Goal: Navigation & Orientation: Understand site structure

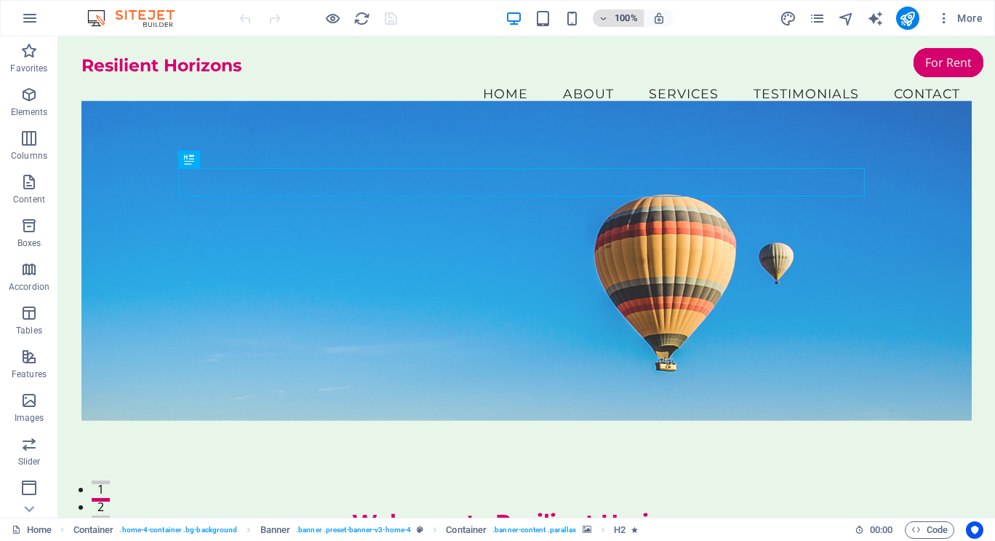
click at [606, 15] on icon "button" at bounding box center [604, 18] width 10 height 9
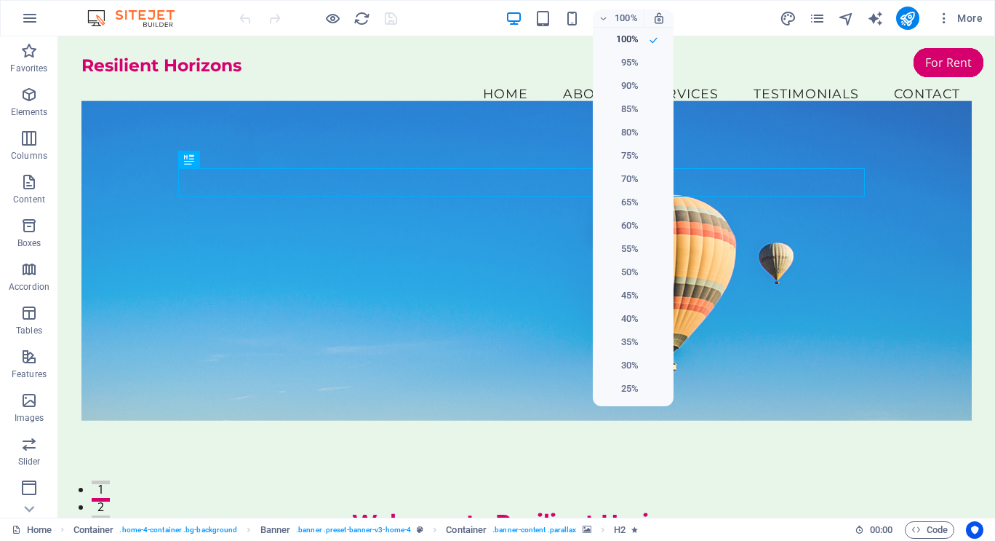
click at [467, 21] on div at bounding box center [497, 270] width 995 height 541
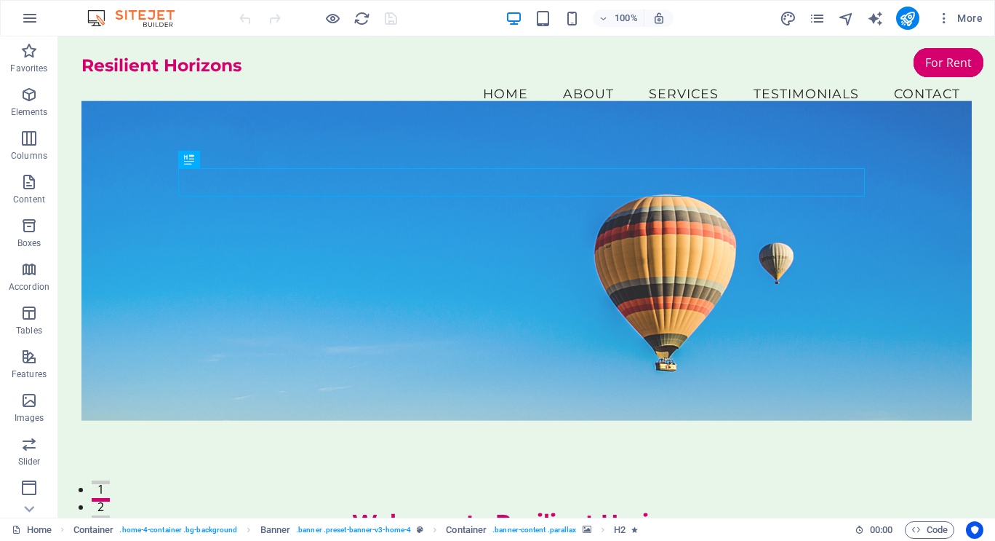
click at [144, 15] on img at bounding box center [138, 17] width 109 height 17
click at [31, 17] on icon "button" at bounding box center [29, 17] width 17 height 17
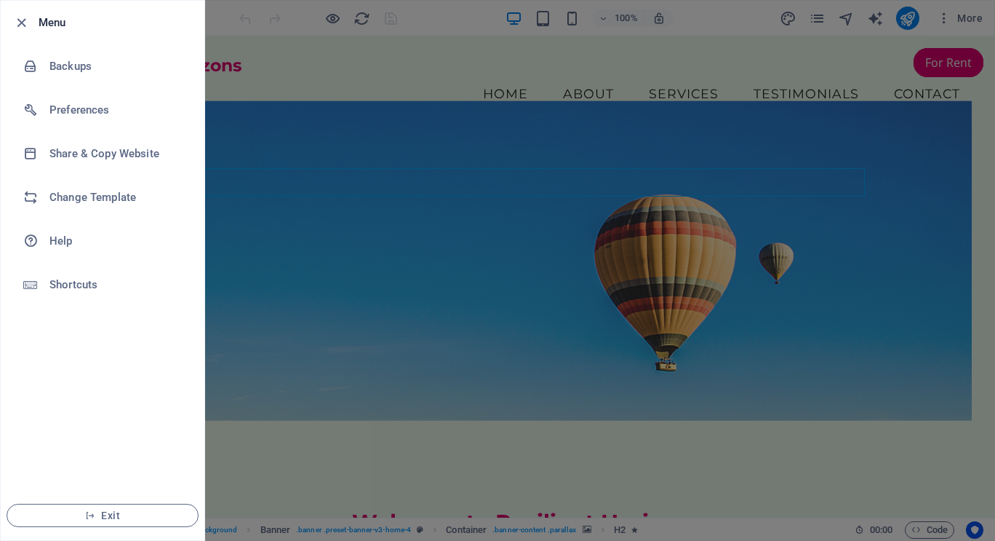
click at [31, 14] on div at bounding box center [25, 22] width 26 height 17
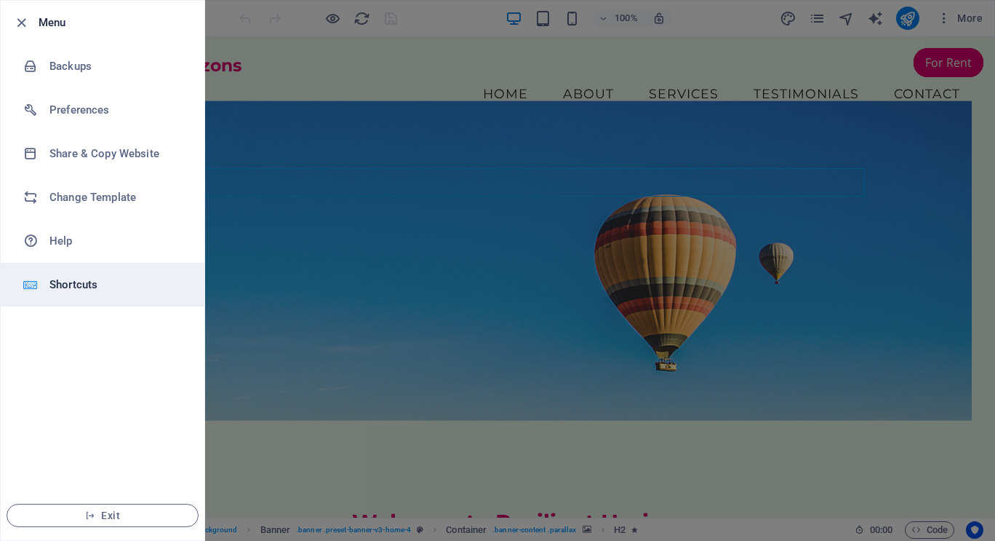
click at [84, 289] on h6 "Shortcuts" at bounding box center [116, 284] width 135 height 17
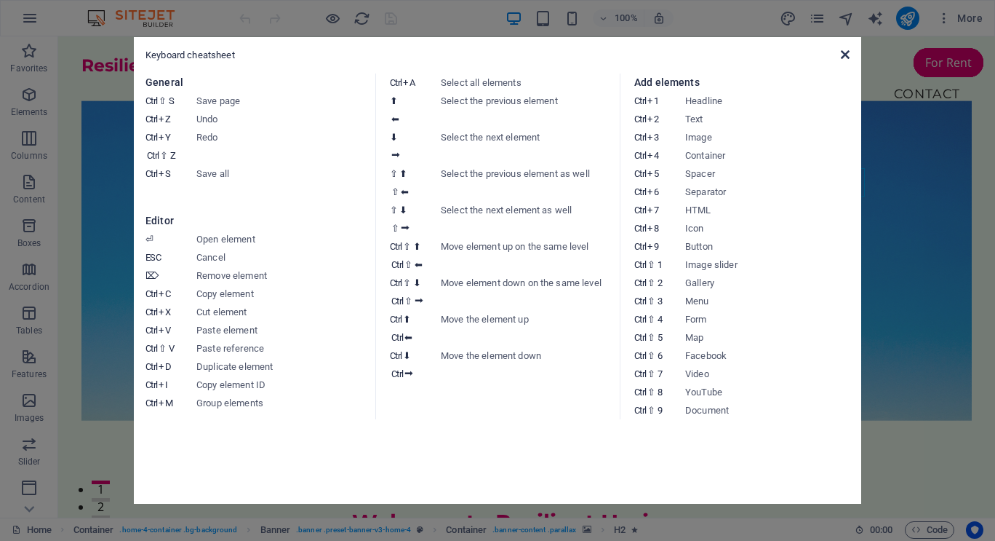
click at [844, 55] on icon at bounding box center [845, 55] width 9 height 12
